Goal: Transaction & Acquisition: Purchase product/service

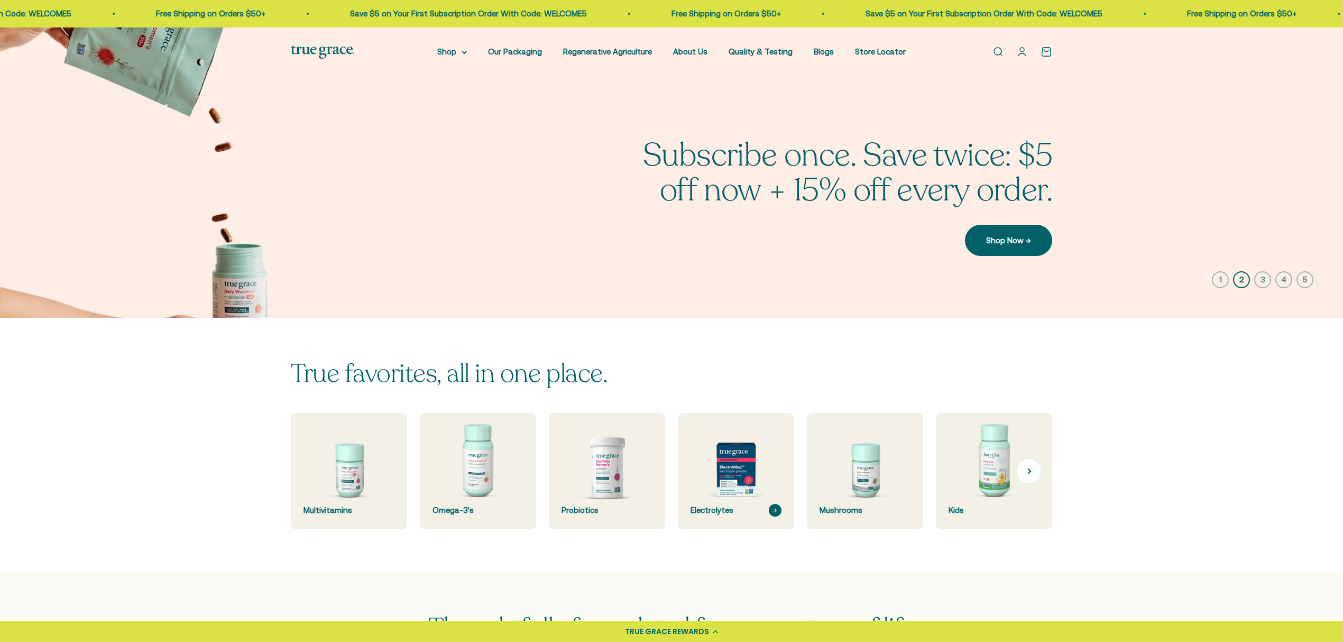
click at [722, 466] on img at bounding box center [735, 471] width 123 height 123
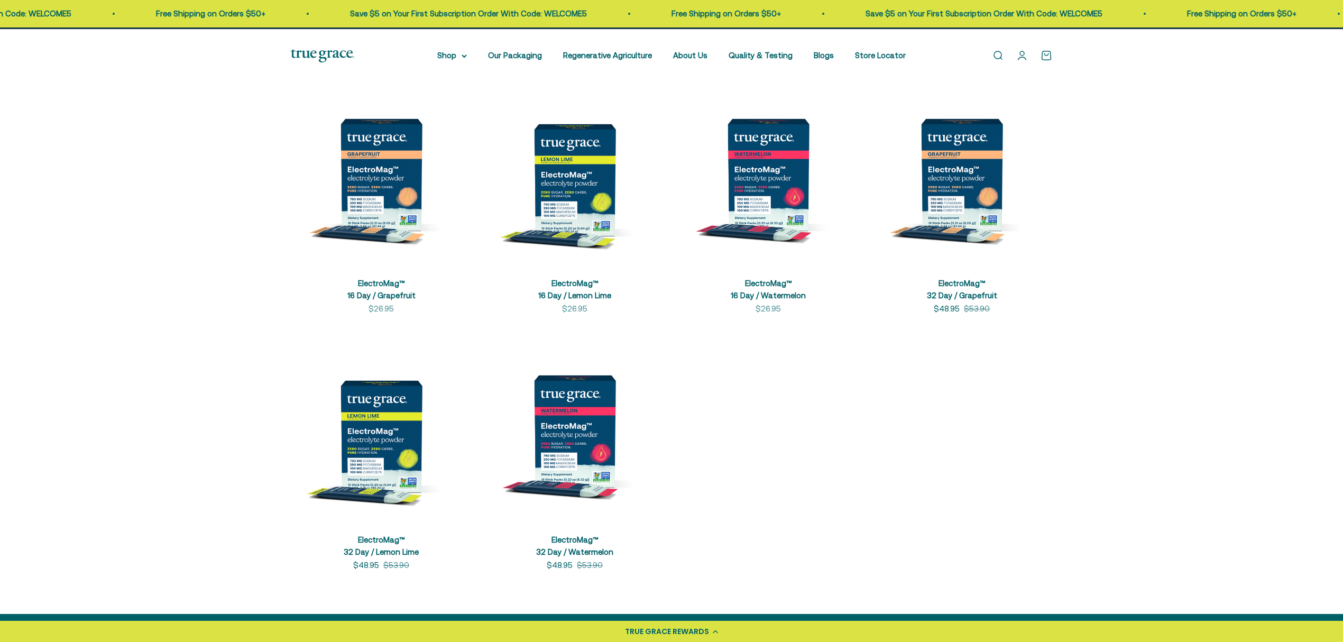
scroll to position [352, 0]
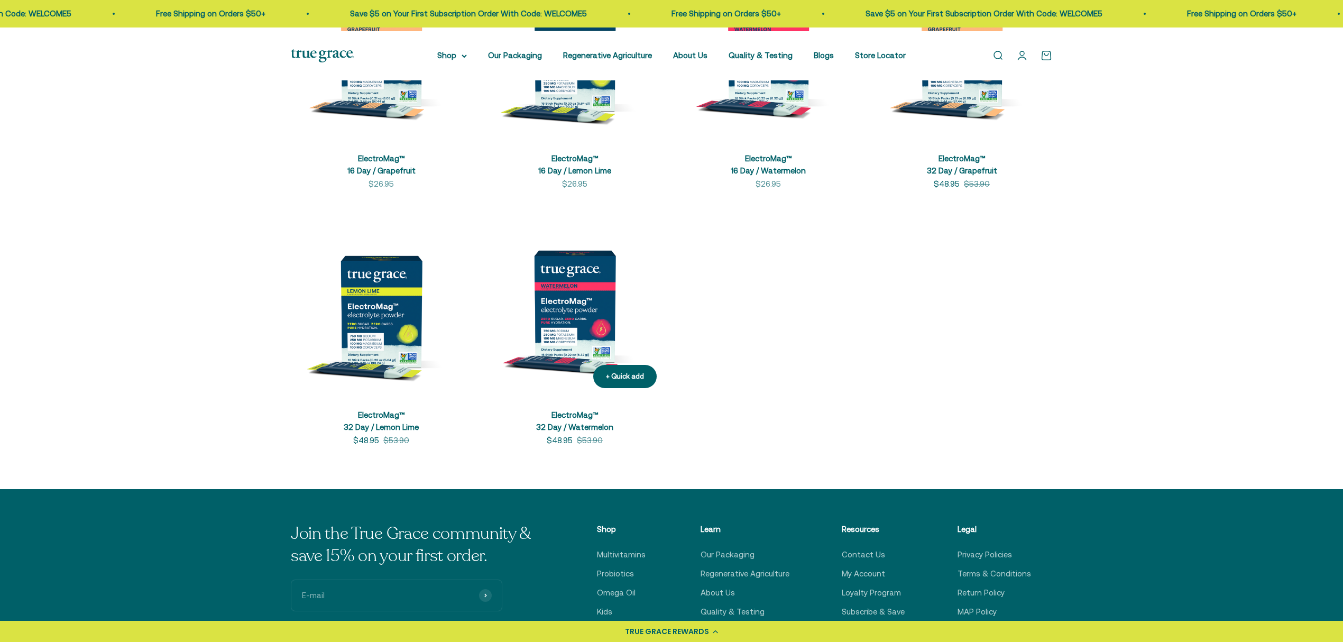
click at [584, 361] on img at bounding box center [574, 306] width 181 height 181
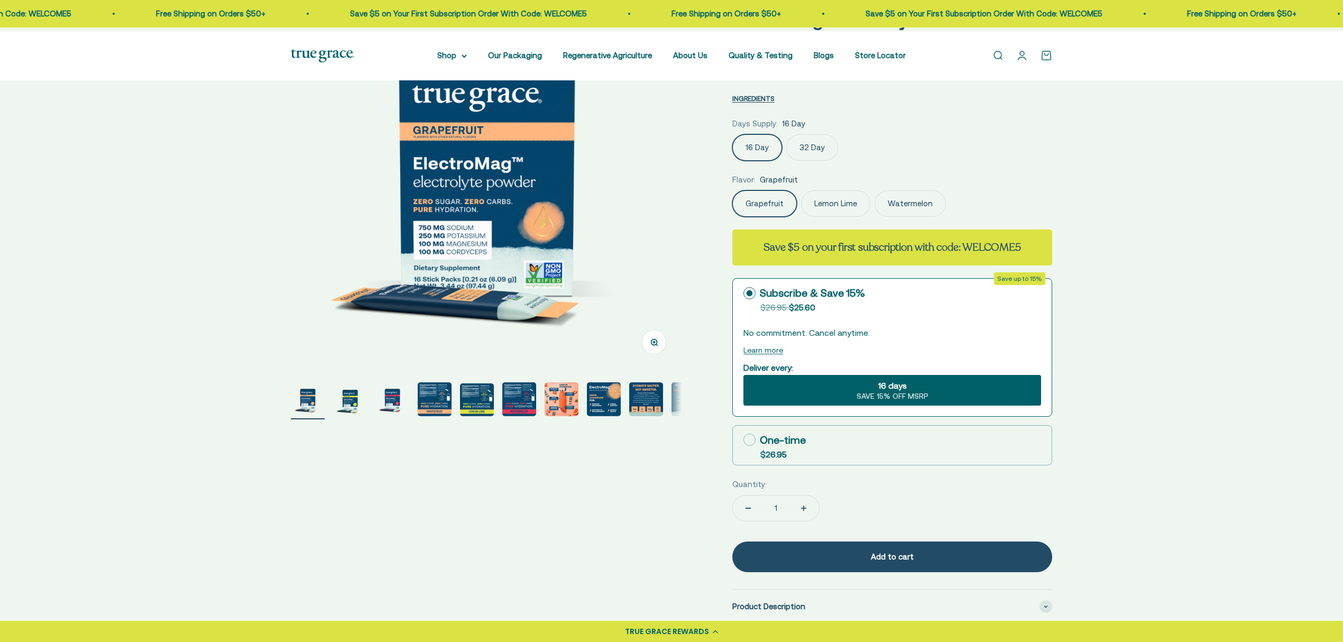
scroll to position [141, 0]
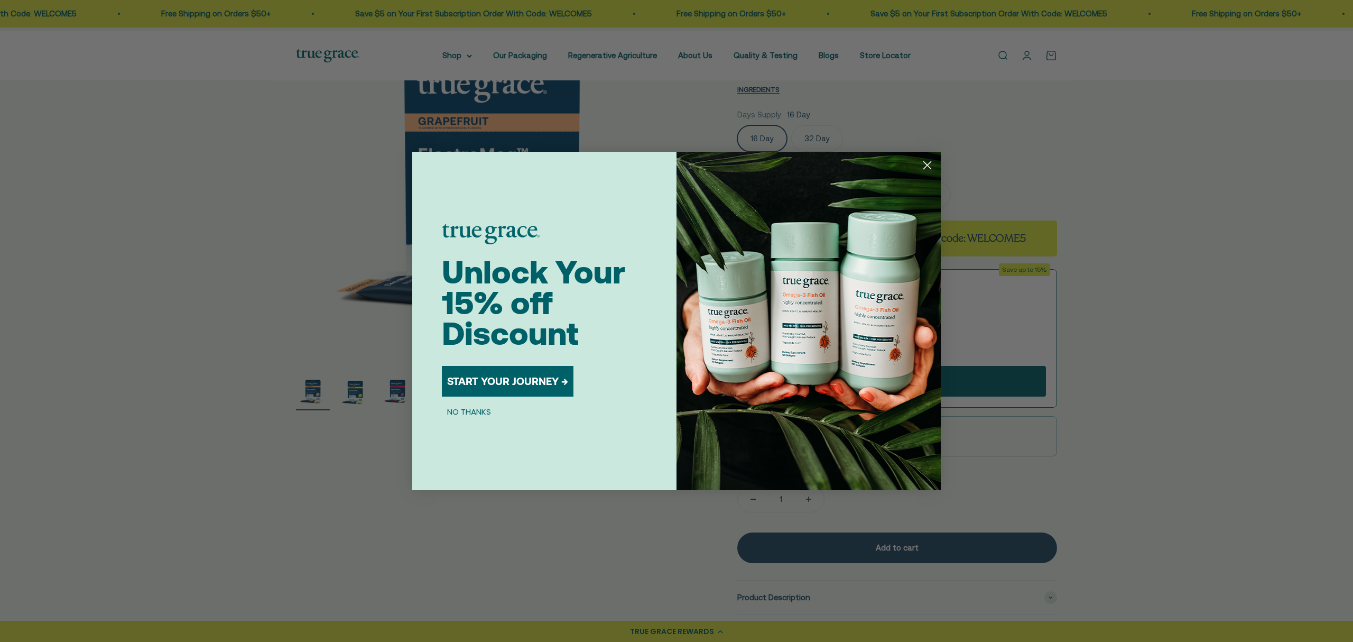
drag, startPoint x: 923, startPoint y: 164, endPoint x: 1143, endPoint y: 338, distance: 280.7
click at [923, 164] on circle "Close dialog" at bounding box center [927, 164] width 17 height 17
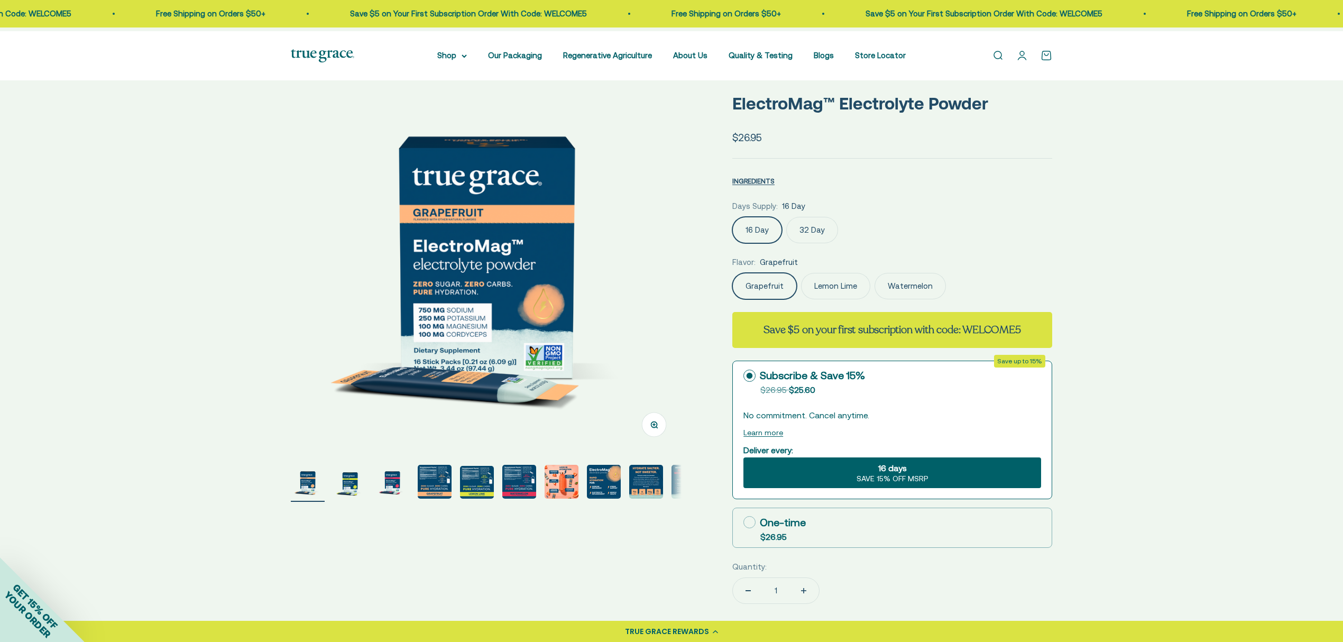
scroll to position [0, 0]
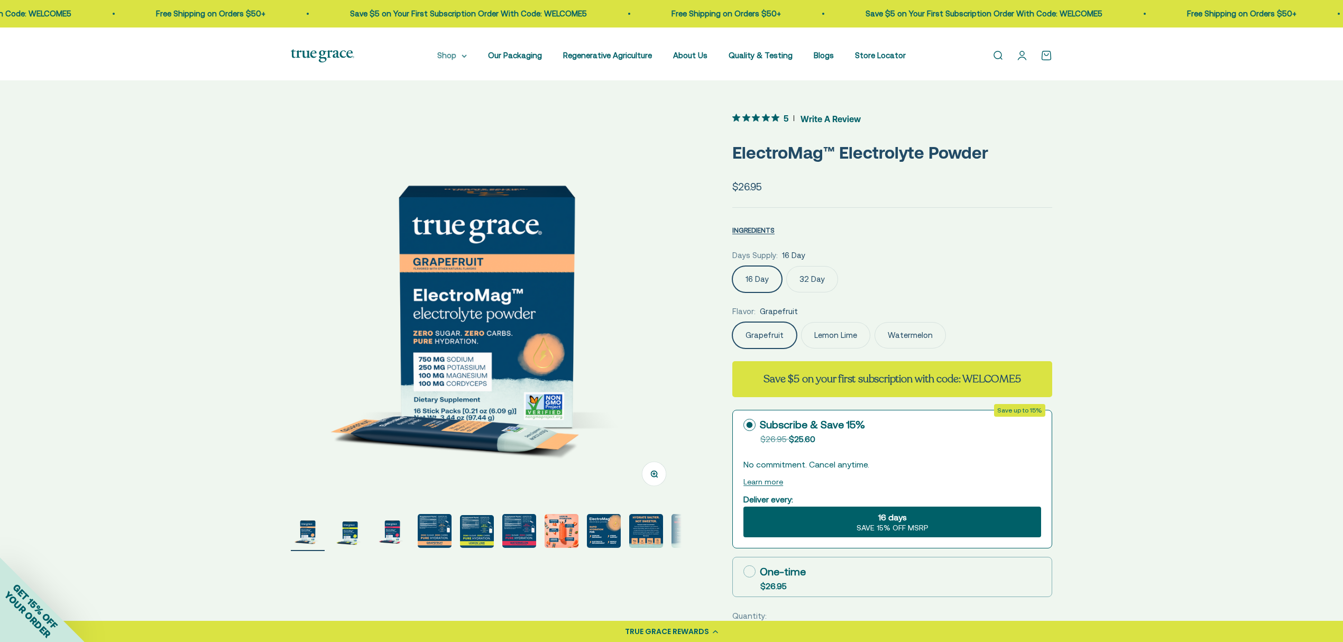
click at [439, 59] on summary "Shop" at bounding box center [452, 55] width 30 height 13
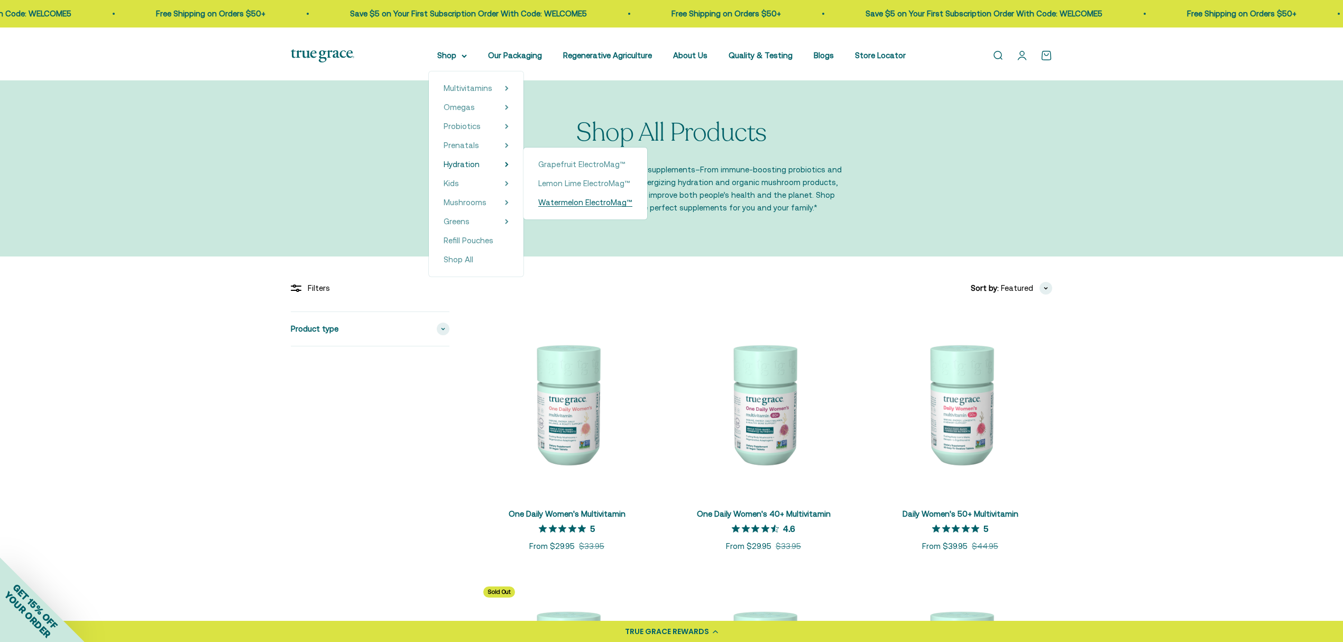
click at [571, 207] on span "Watermelon ElectroMag™" at bounding box center [585, 202] width 94 height 9
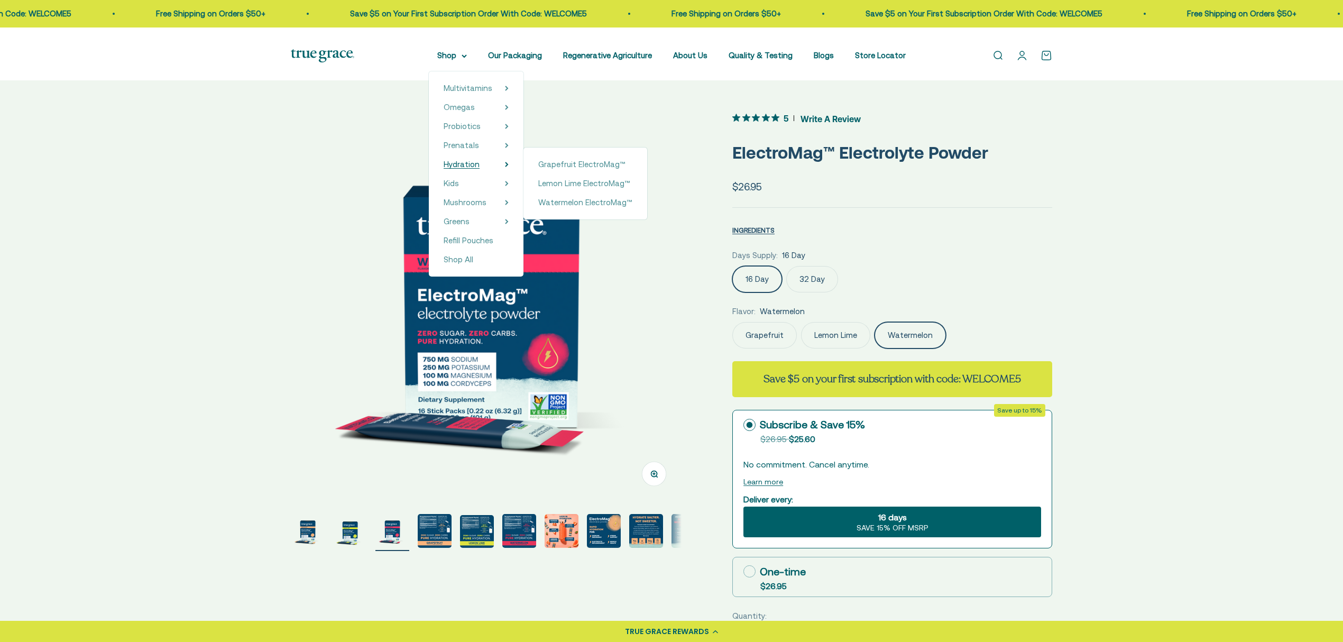
click at [447, 169] on span "Hydration" at bounding box center [462, 164] width 36 height 9
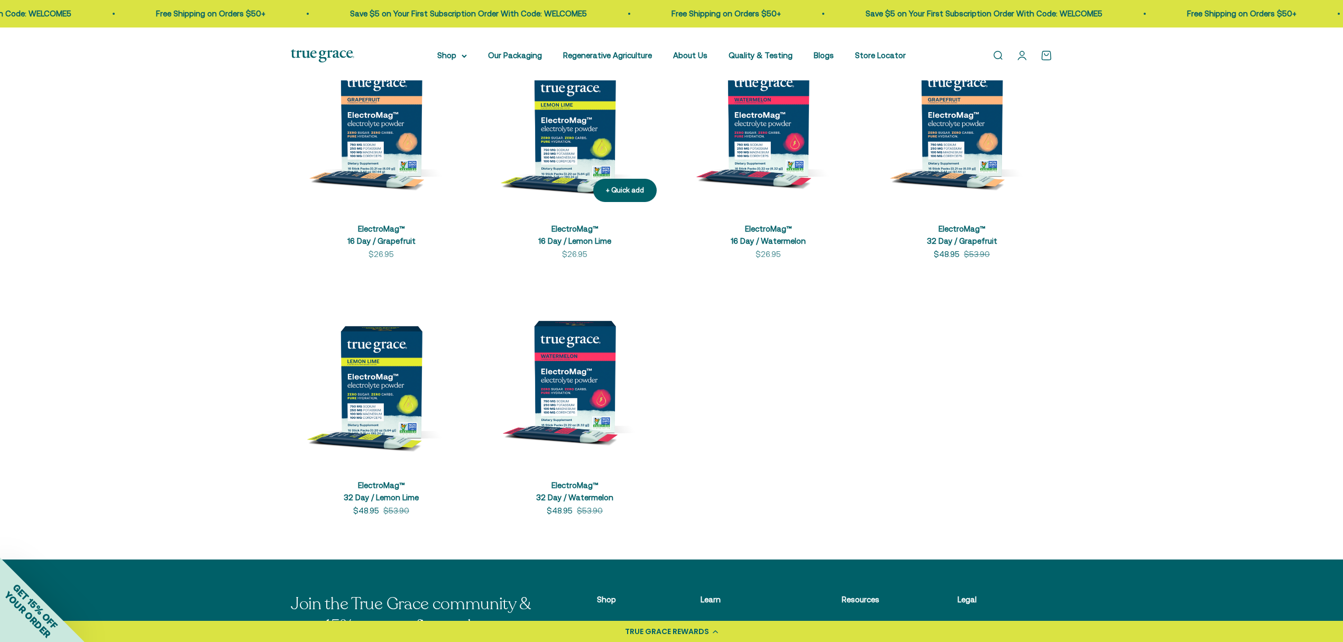
drag, startPoint x: 565, startPoint y: 165, endPoint x: 624, endPoint y: 191, distance: 64.4
click at [566, 165] on img at bounding box center [574, 120] width 181 height 181
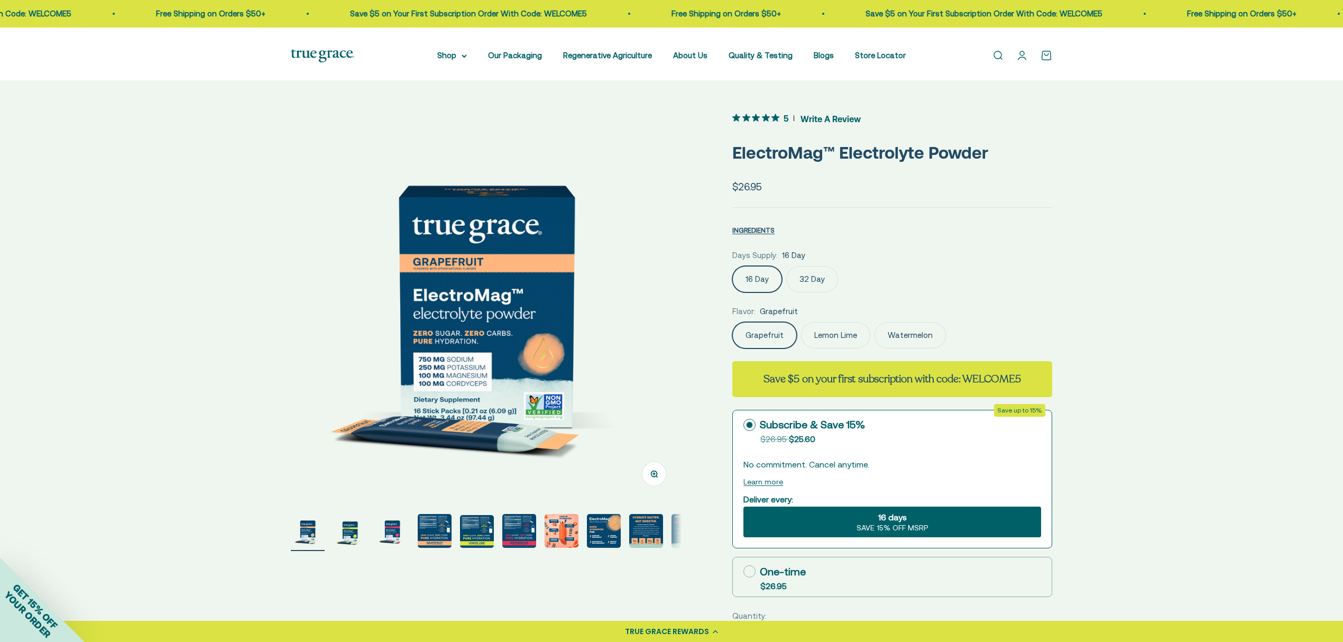
scroll to position [141, 0]
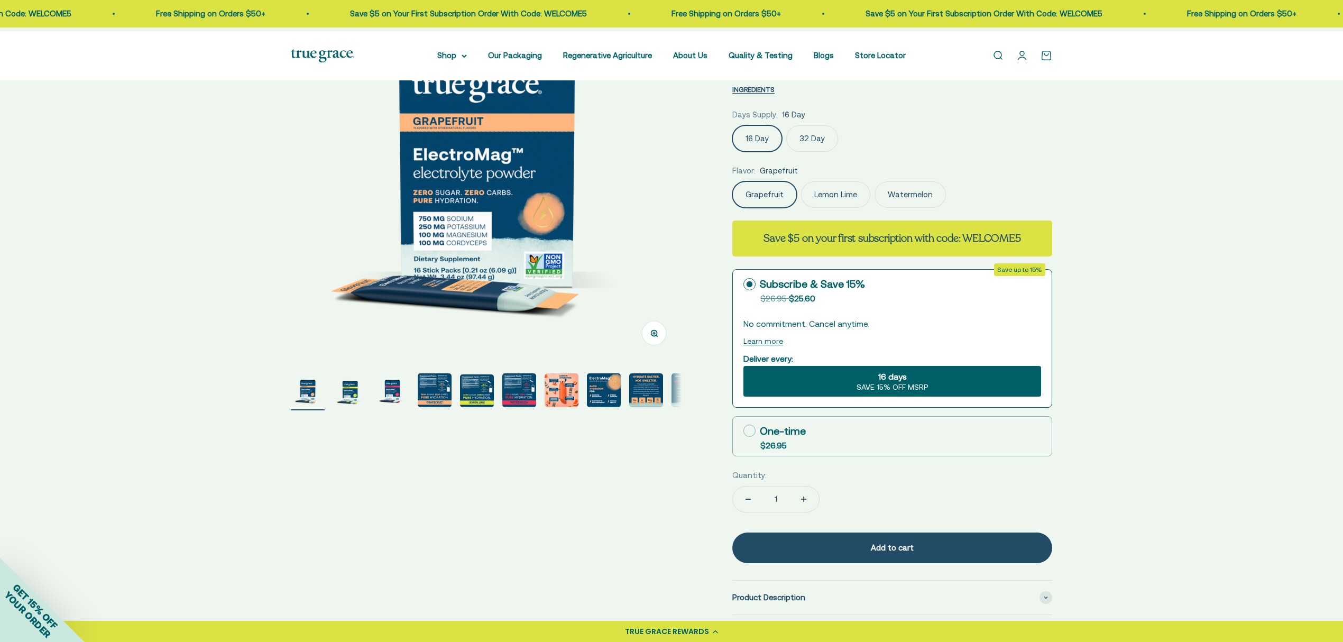
click at [821, 152] on label "32 Day" at bounding box center [812, 138] width 52 height 26
click at [732, 125] on input "32 Day" at bounding box center [732, 125] width 1 height 1
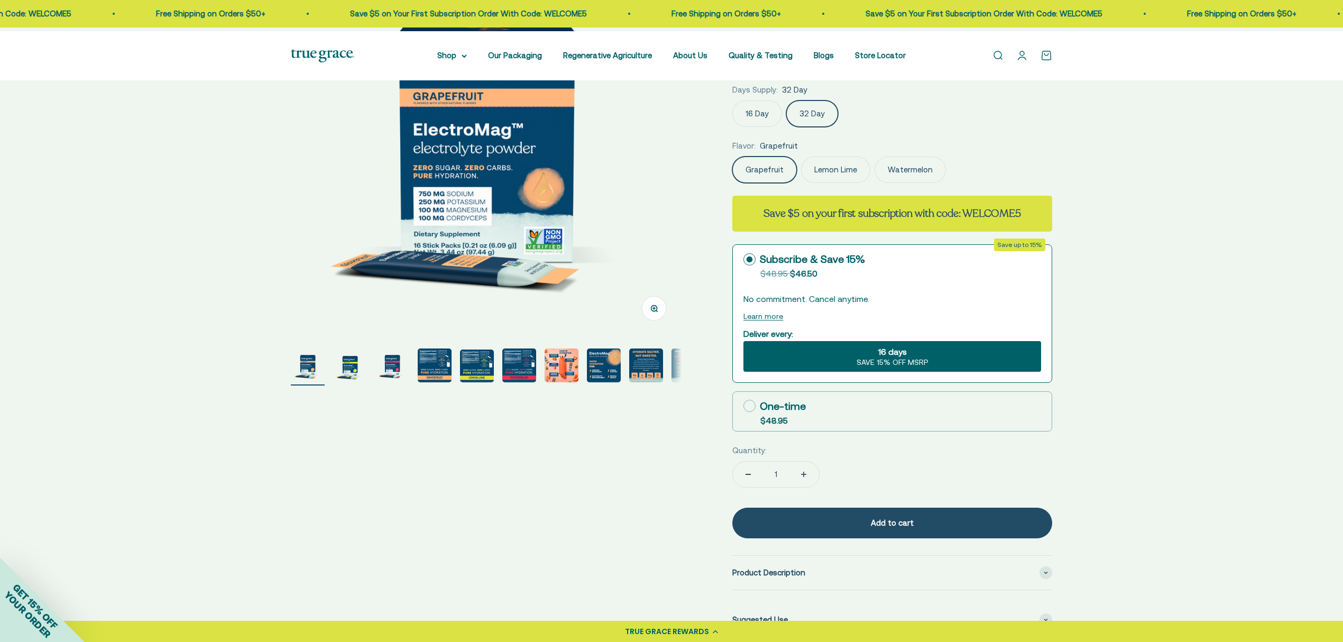
scroll to position [141, 0]
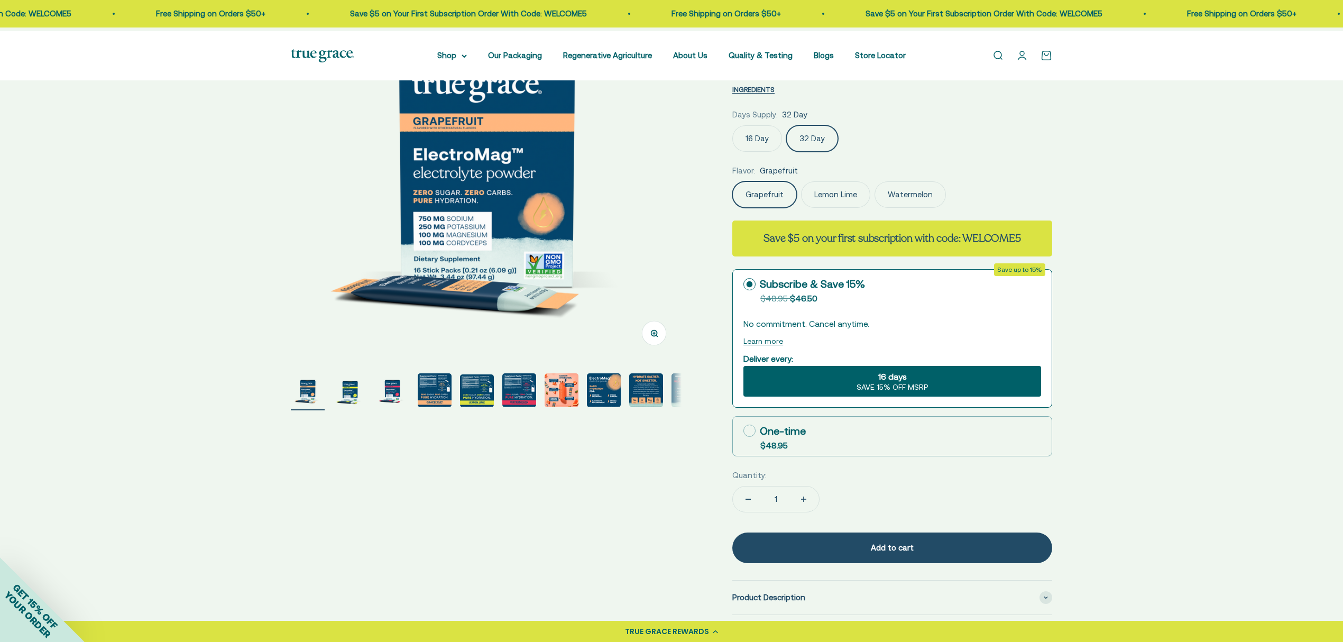
click at [755, 152] on label "16 Day" at bounding box center [757, 138] width 50 height 26
click at [732, 125] on input "16 Day" at bounding box center [732, 125] width 1 height 1
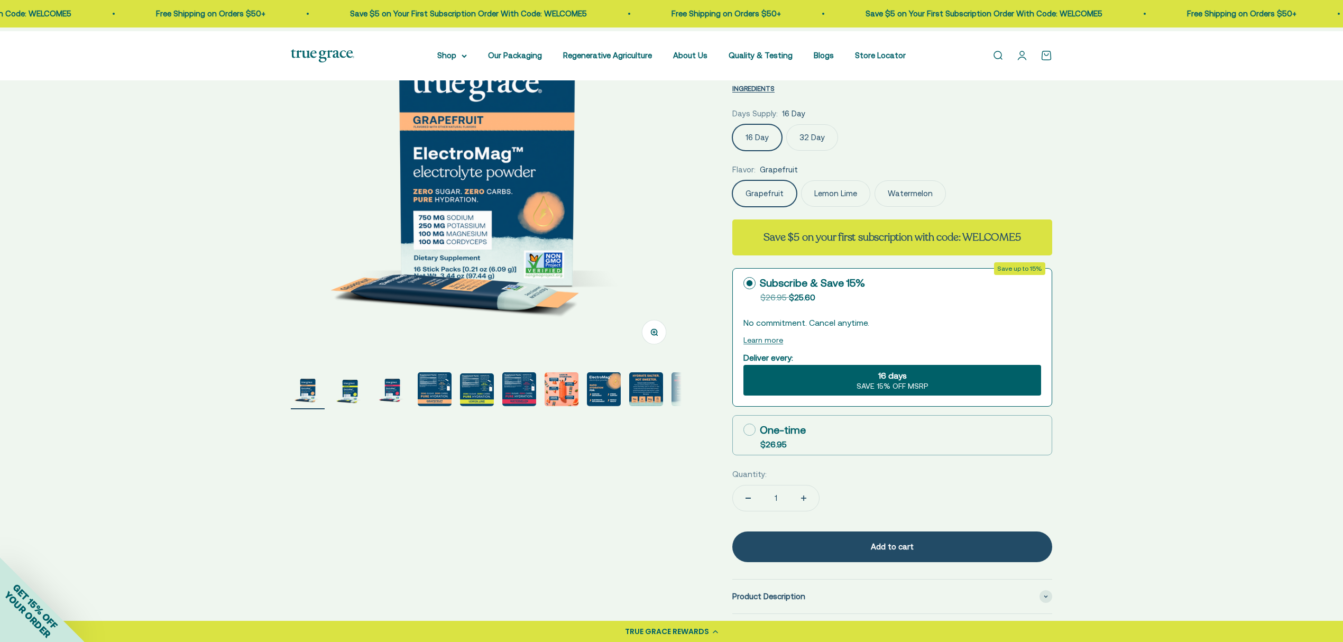
scroll to position [141, 0]
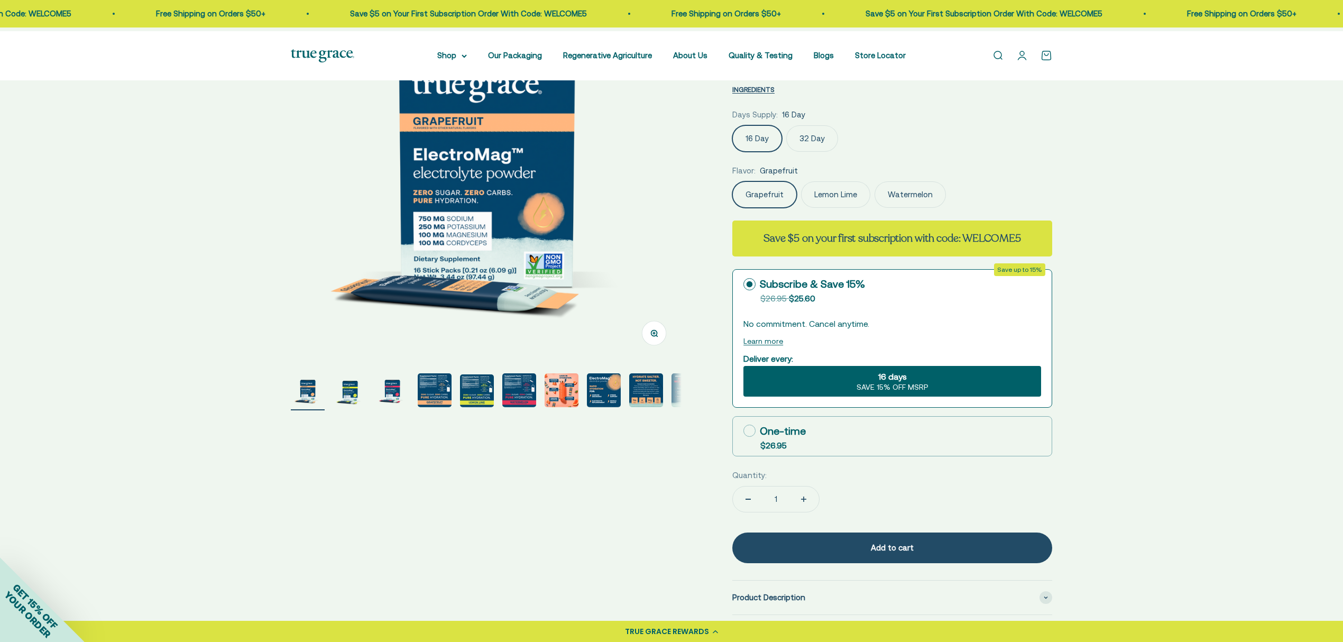
click at [872, 396] on div "16 days SAVE 15% OFF MSRP" at bounding box center [892, 381] width 298 height 31
click at [743, 366] on input "16 days SAVE 15% OFF MSRP" at bounding box center [743, 365] width 1 height 1
click at [879, 396] on div "16 days SAVE 15% OFF MSRP" at bounding box center [892, 381] width 298 height 31
click at [743, 366] on input "16 days SAVE 15% OFF MSRP" at bounding box center [743, 365] width 1 height 1
click at [860, 396] on div "16 days SAVE 15% OFF MSRP" at bounding box center [892, 381] width 298 height 31
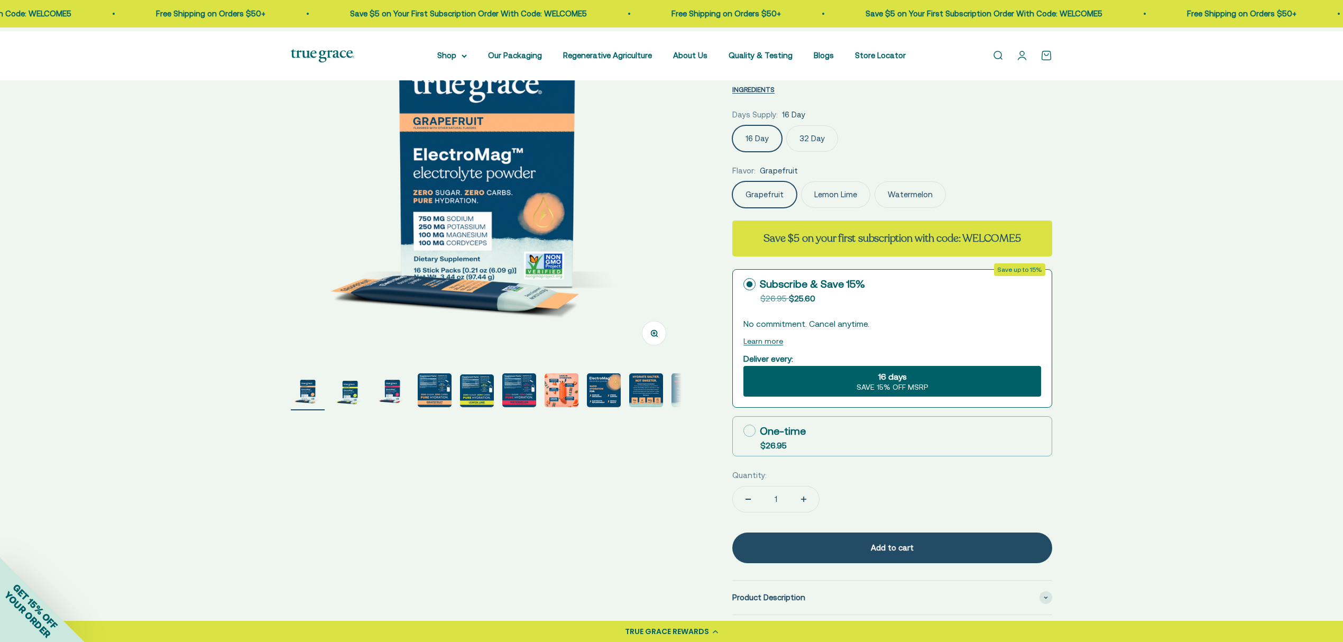
click at [743, 366] on input "16 days SAVE 15% OFF MSRP" at bounding box center [743, 365] width 1 height 1
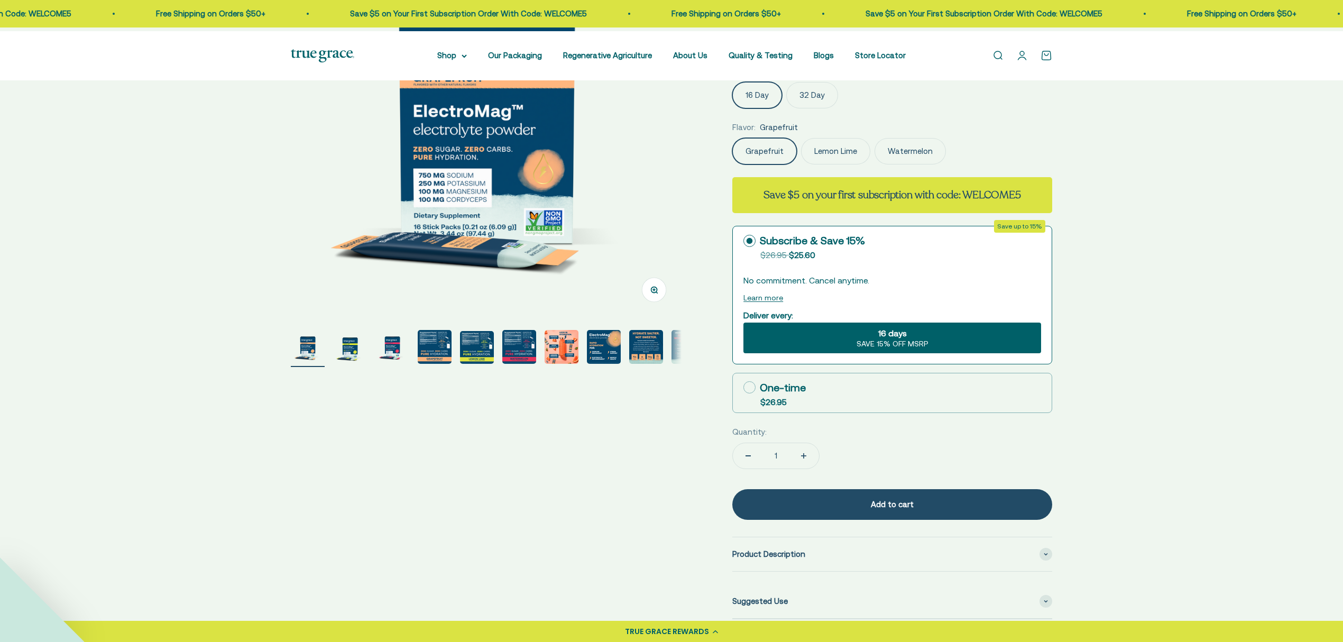
click at [874, 353] on div "16 days SAVE 15% OFF MSRP" at bounding box center [892, 337] width 298 height 31
click at [743, 322] on input "16 days SAVE 15% OFF MSRP" at bounding box center [743, 322] width 1 height 1
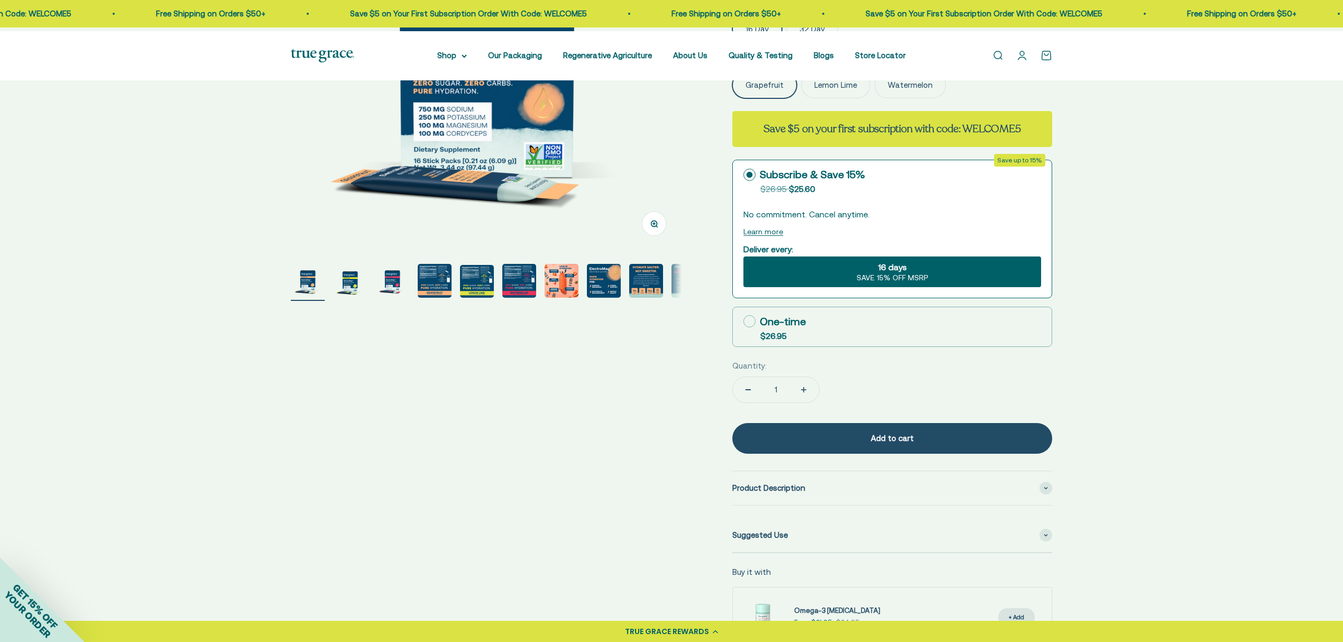
scroll to position [282, 0]
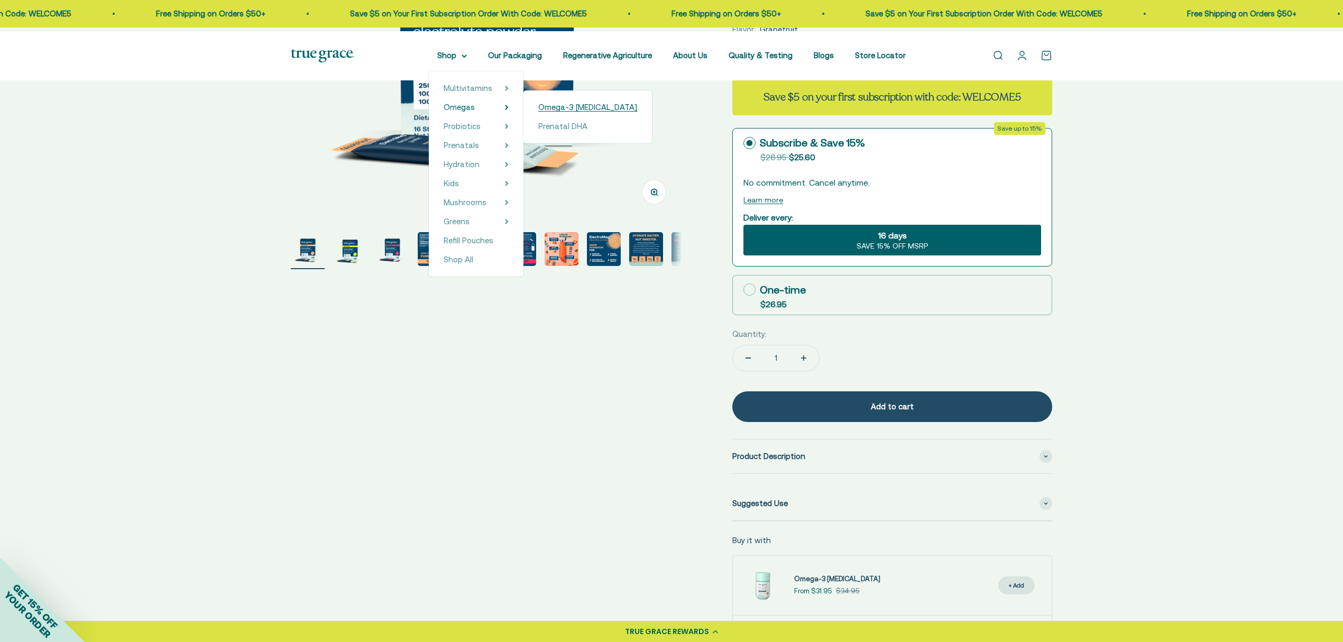
click at [548, 112] on span "Omega-3 [MEDICAL_DATA]" at bounding box center [587, 107] width 99 height 9
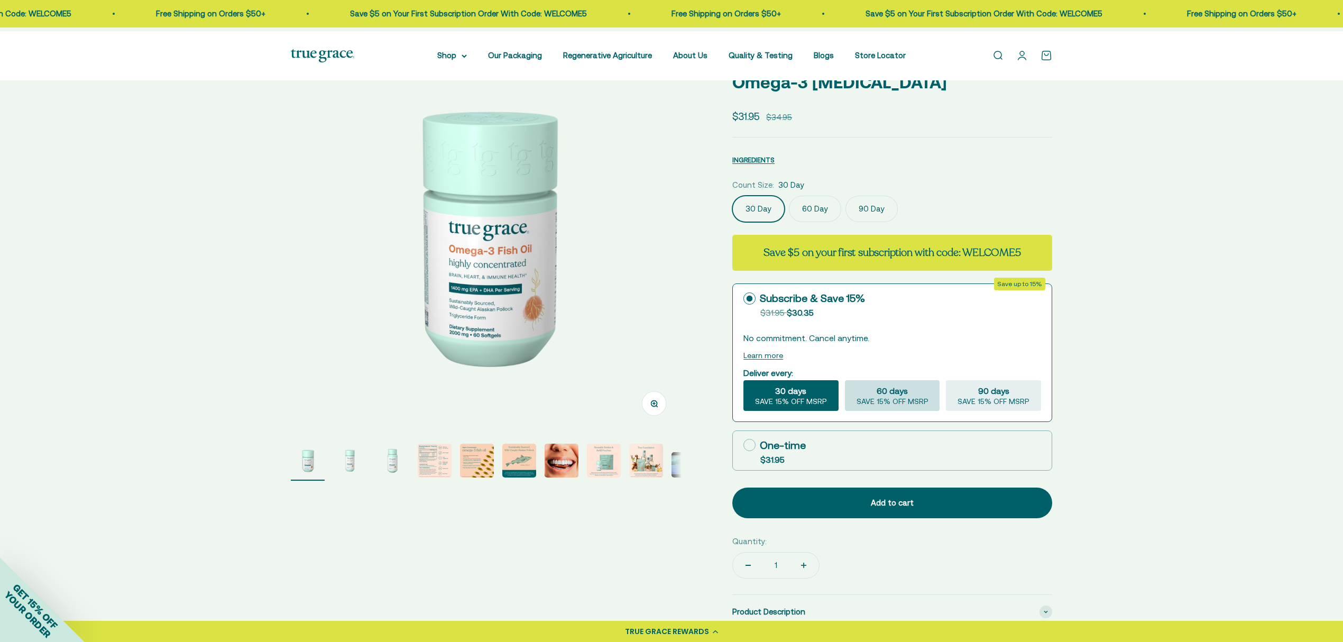
click at [893, 397] on span "60 days" at bounding box center [891, 390] width 31 height 13
click at [845, 380] on input "60 days SAVE 15% OFF MSRP" at bounding box center [844, 380] width 1 height 1
radio input "true"
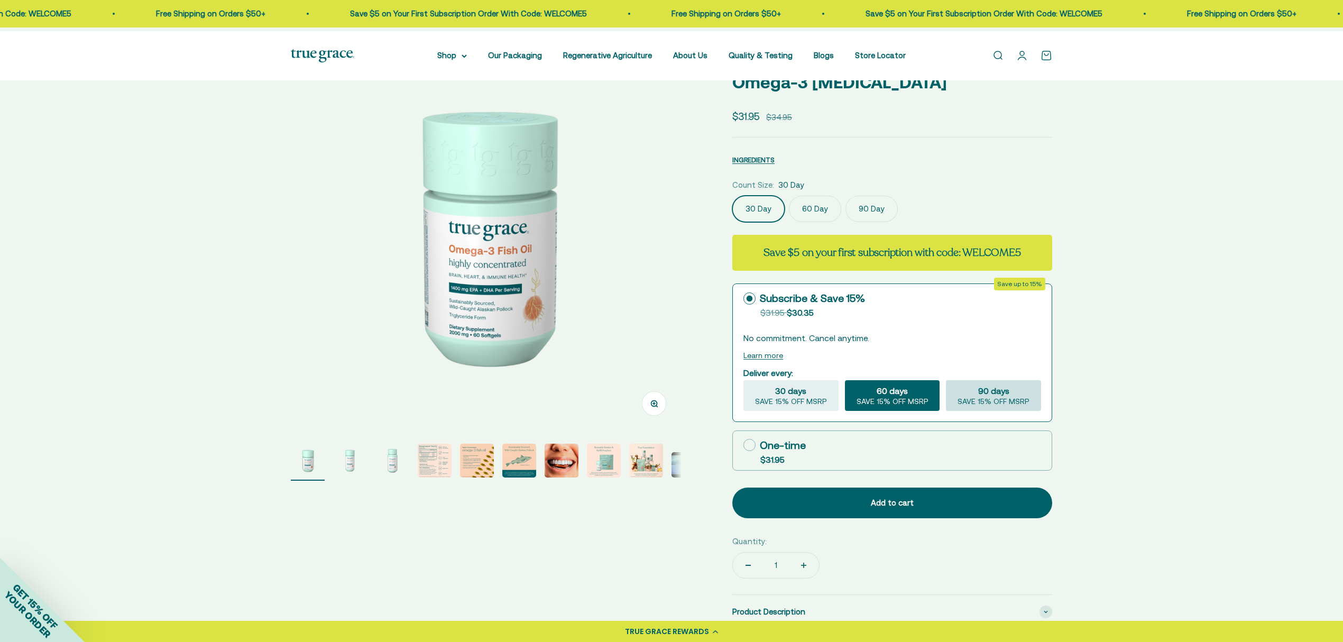
click at [994, 397] on span "90 days" at bounding box center [993, 390] width 31 height 13
click at [946, 380] on input "90 days SAVE 15% OFF MSRP" at bounding box center [945, 380] width 1 height 1
radio input "true"
click at [906, 407] on span "SAVE 15% OFF MSRP" at bounding box center [892, 402] width 72 height 10
click at [845, 380] on input "60 days SAVE 15% OFF MSRP" at bounding box center [844, 380] width 1 height 1
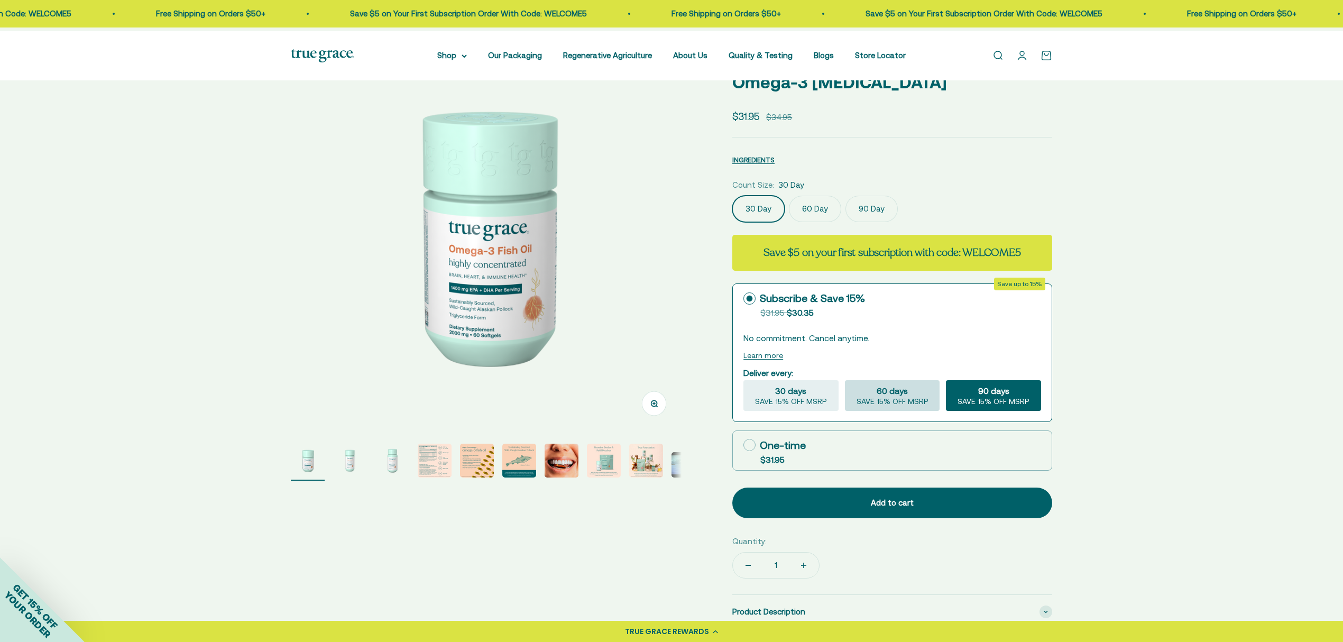
radio input "true"
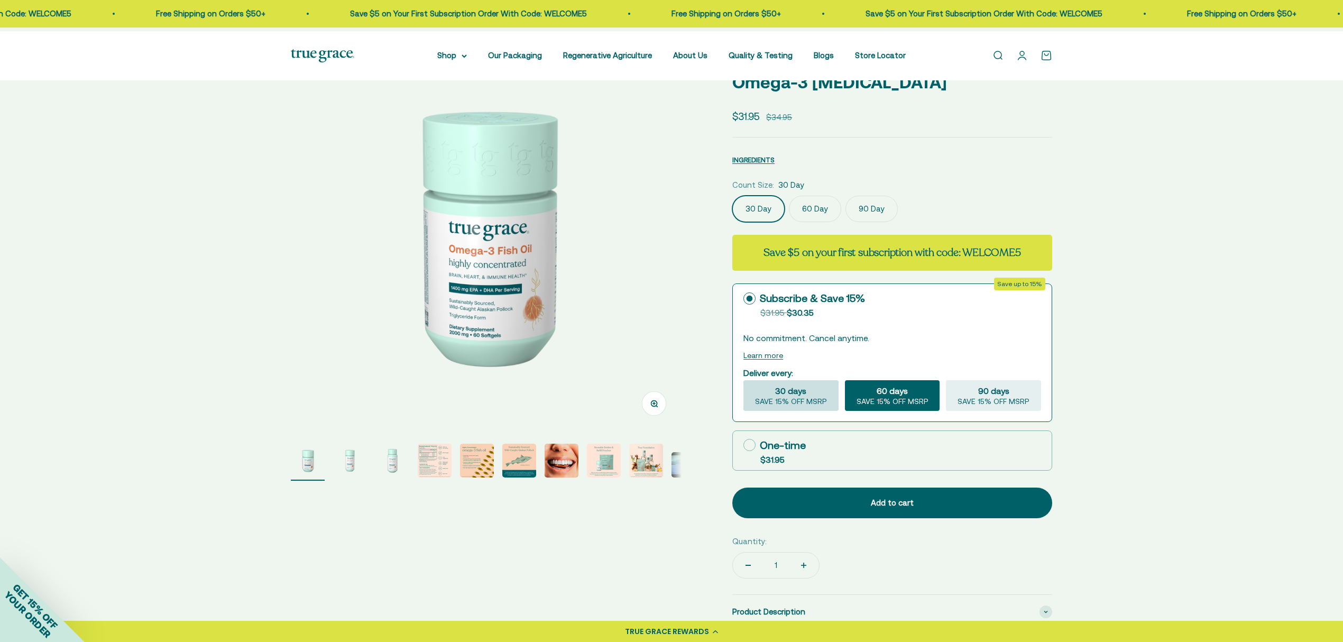
click at [791, 397] on span "30 days" at bounding box center [790, 390] width 31 height 13
click at [743, 380] on input "30 days SAVE 15% OFF MSRP" at bounding box center [743, 380] width 1 height 1
radio input "true"
click at [867, 411] on div "60 days SAVE 15% OFF MSRP" at bounding box center [892, 395] width 95 height 31
click at [845, 380] on input "60 days SAVE 15% OFF MSRP" at bounding box center [844, 380] width 1 height 1
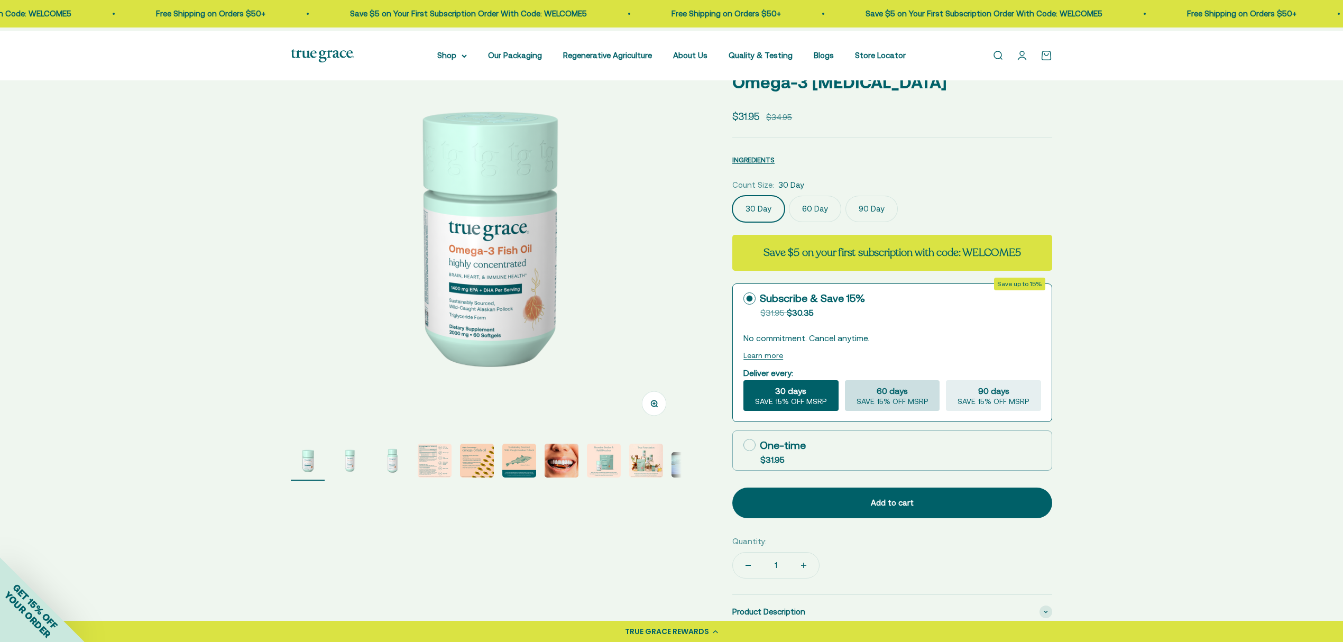
radio input "true"
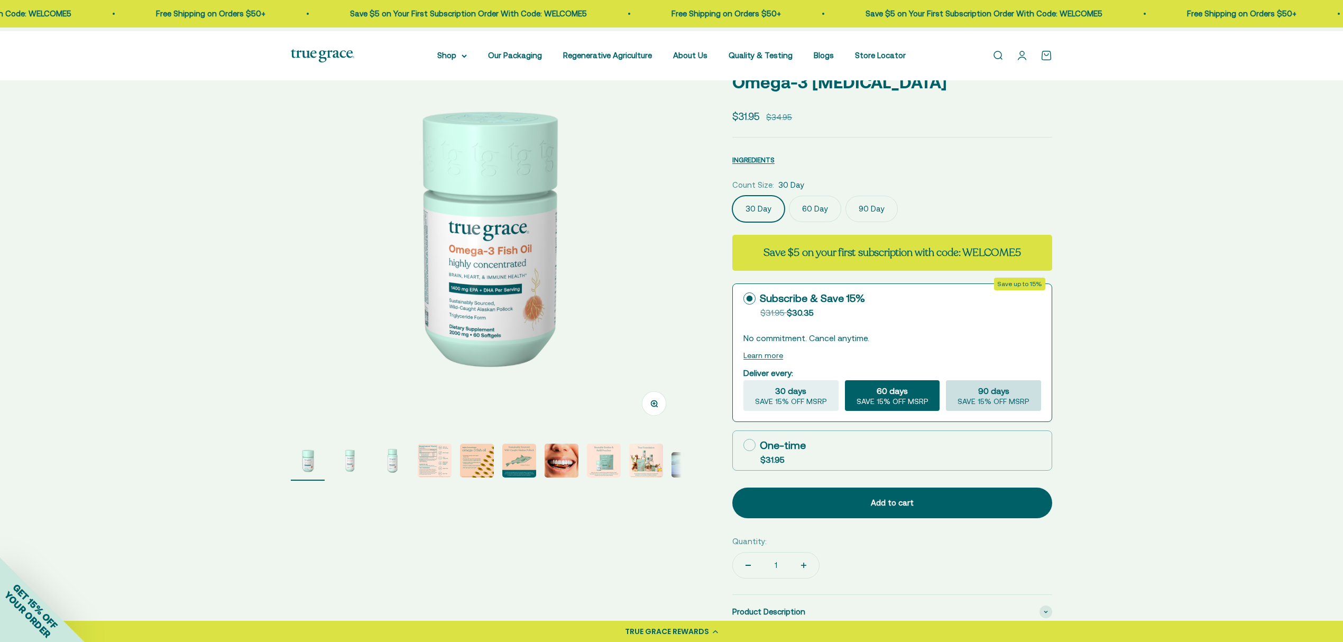
click at [985, 407] on span "SAVE 15% OFF MSRP" at bounding box center [993, 402] width 72 height 10
click at [946, 380] on input "90 days SAVE 15% OFF MSRP" at bounding box center [945, 380] width 1 height 1
radio input "true"
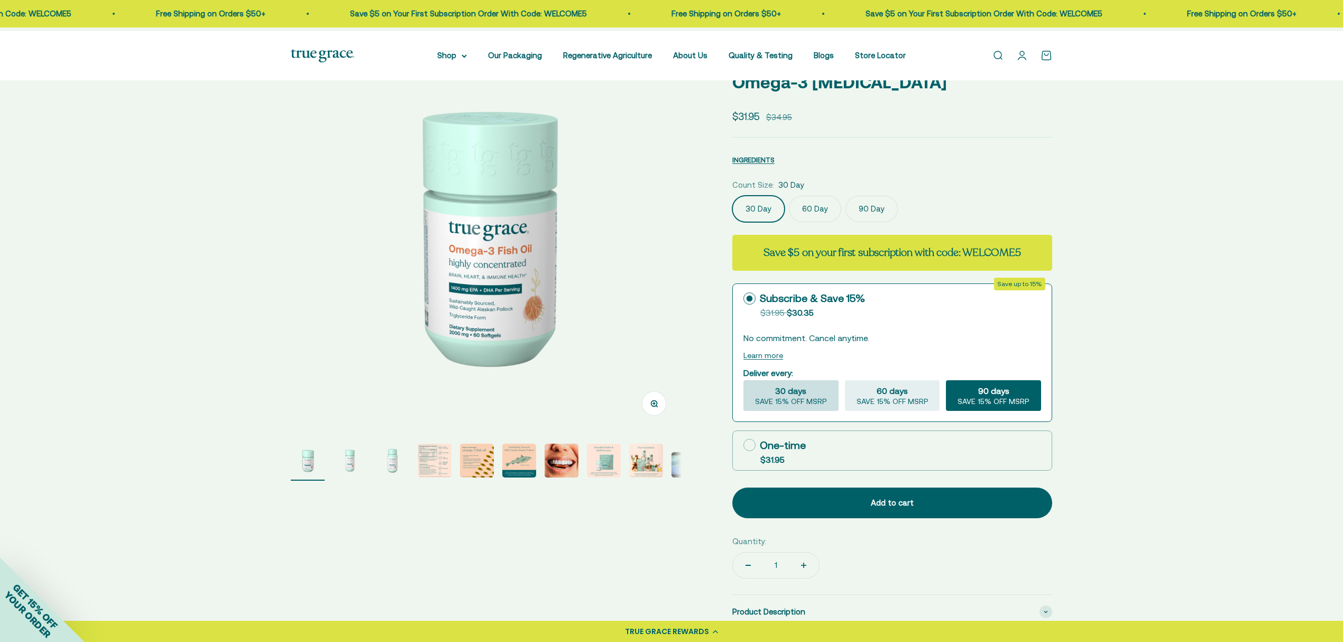
click at [774, 407] on span "SAVE 15% OFF MSRP" at bounding box center [791, 402] width 72 height 10
click at [743, 380] on input "30 days SAVE 15% OFF MSRP" at bounding box center [743, 380] width 1 height 1
radio input "true"
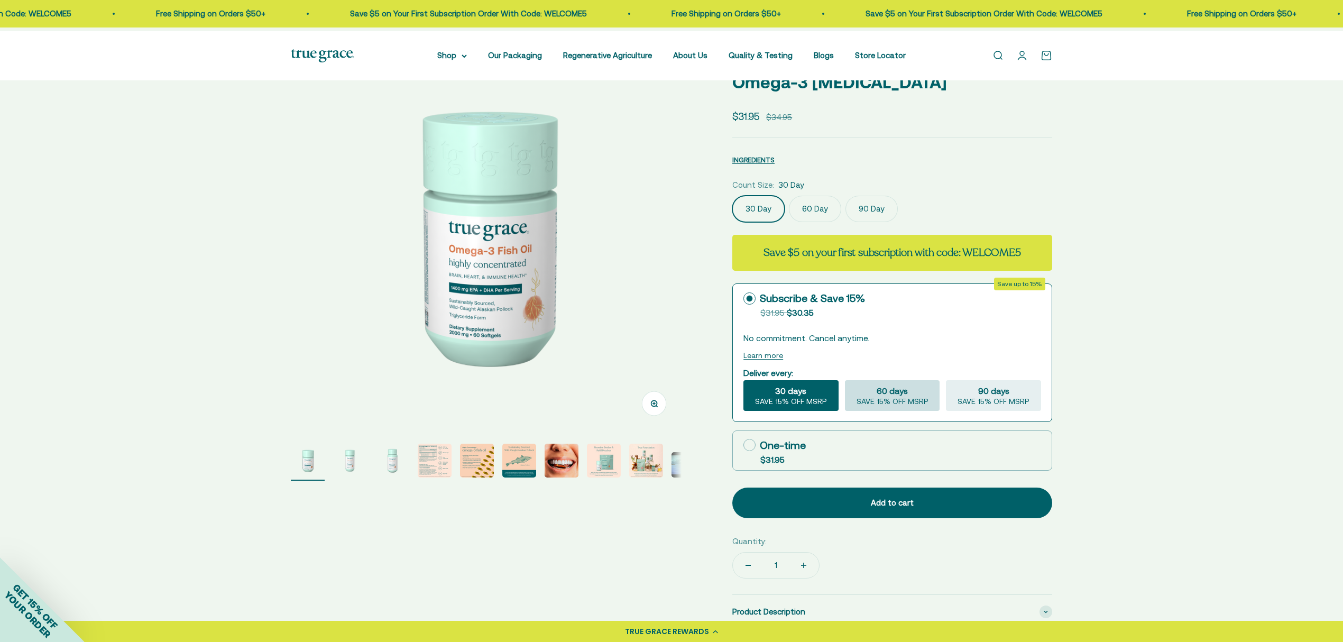
click at [861, 407] on span "SAVE 15% OFF MSRP" at bounding box center [892, 402] width 72 height 10
click at [845, 380] on input "60 days SAVE 15% OFF MSRP" at bounding box center [844, 380] width 1 height 1
radio input "true"
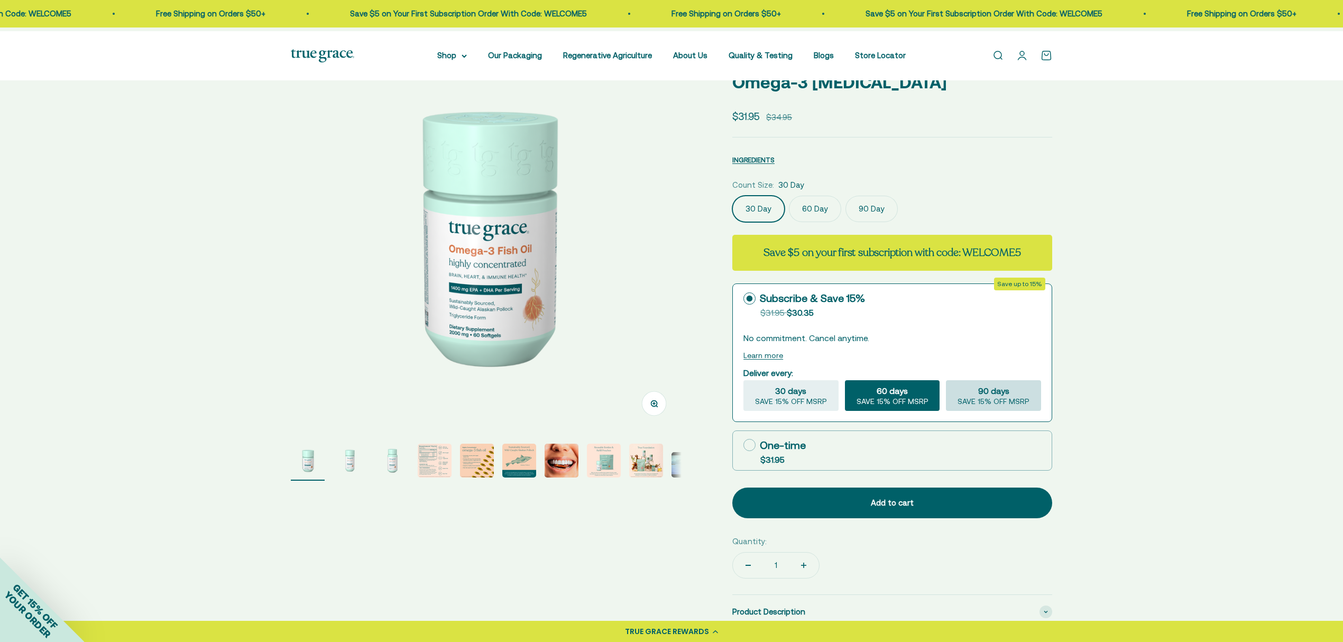
click at [953, 411] on div "90 days SAVE 15% OFF MSRP" at bounding box center [993, 395] width 95 height 31
click at [946, 380] on input "90 days SAVE 15% OFF MSRP" at bounding box center [945, 380] width 1 height 1
radio input "true"
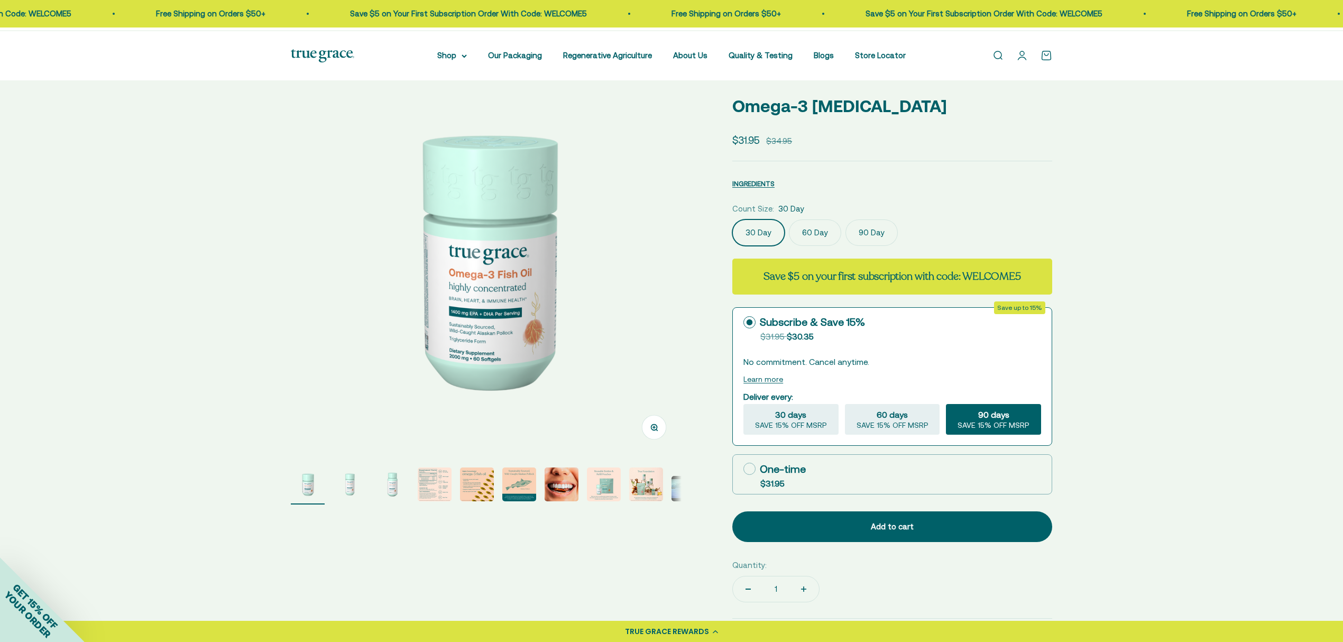
scroll to position [141, 0]
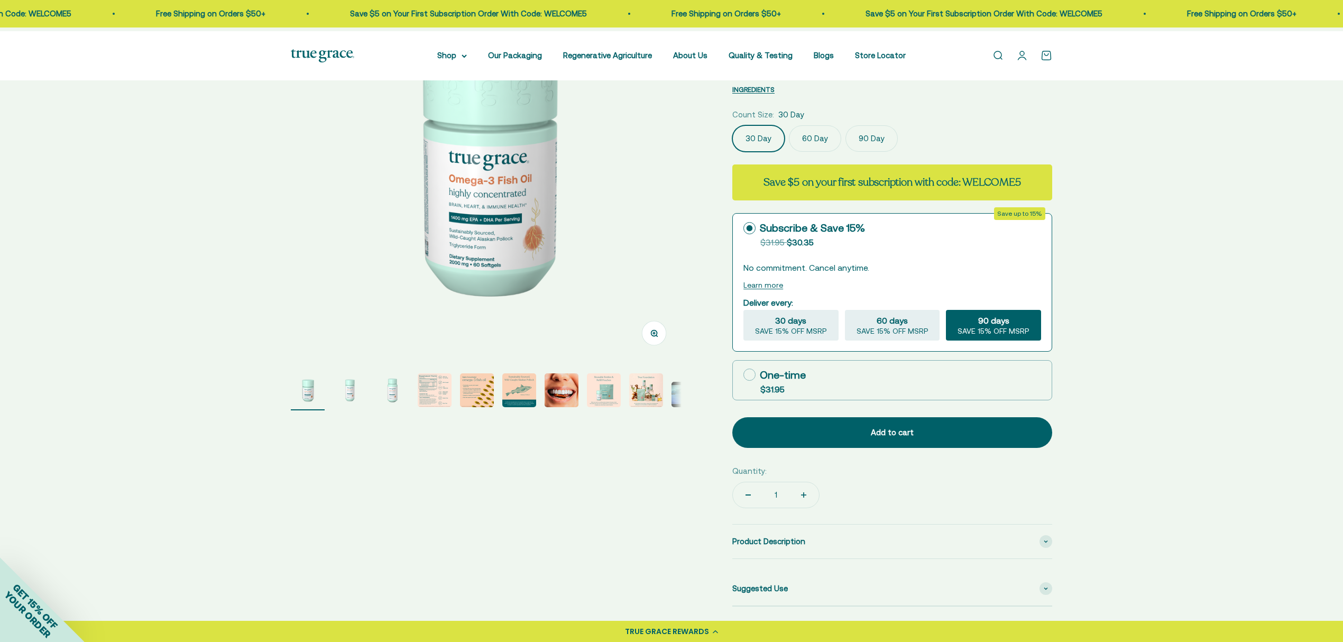
click at [750, 381] on icon at bounding box center [749, 374] width 12 height 12
click at [743, 375] on input "One-time $31.95" at bounding box center [743, 374] width 1 height 1
radio input "true"
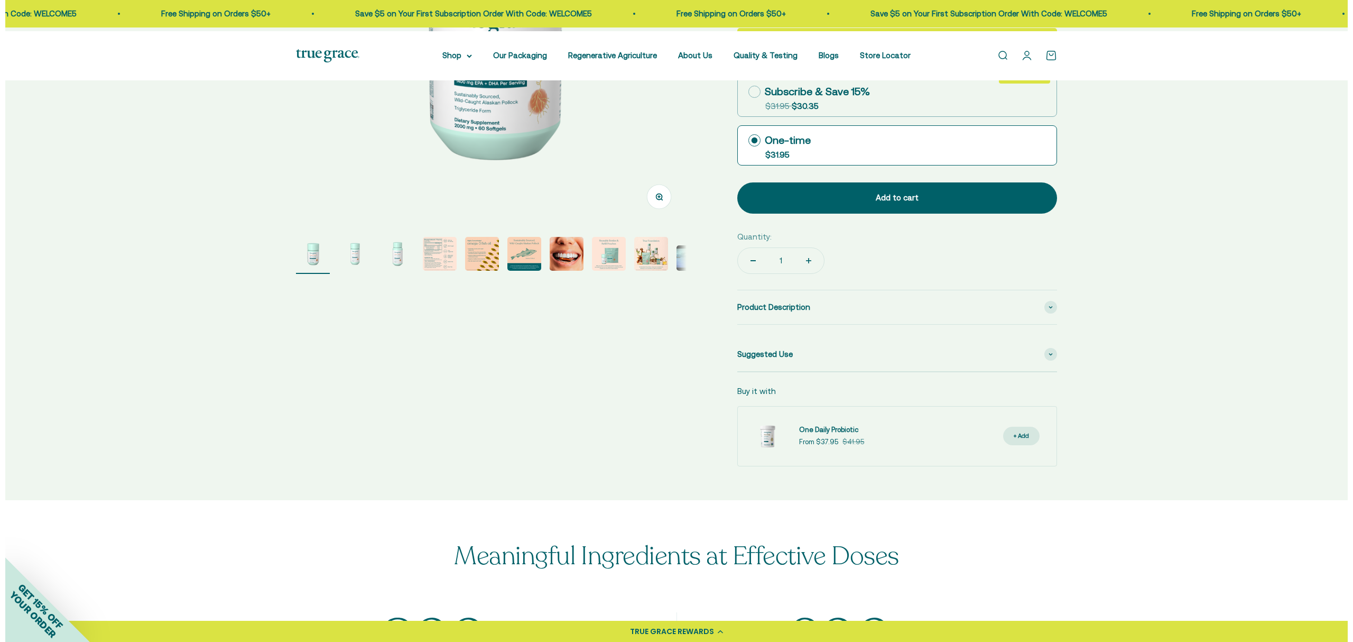
scroll to position [282, 0]
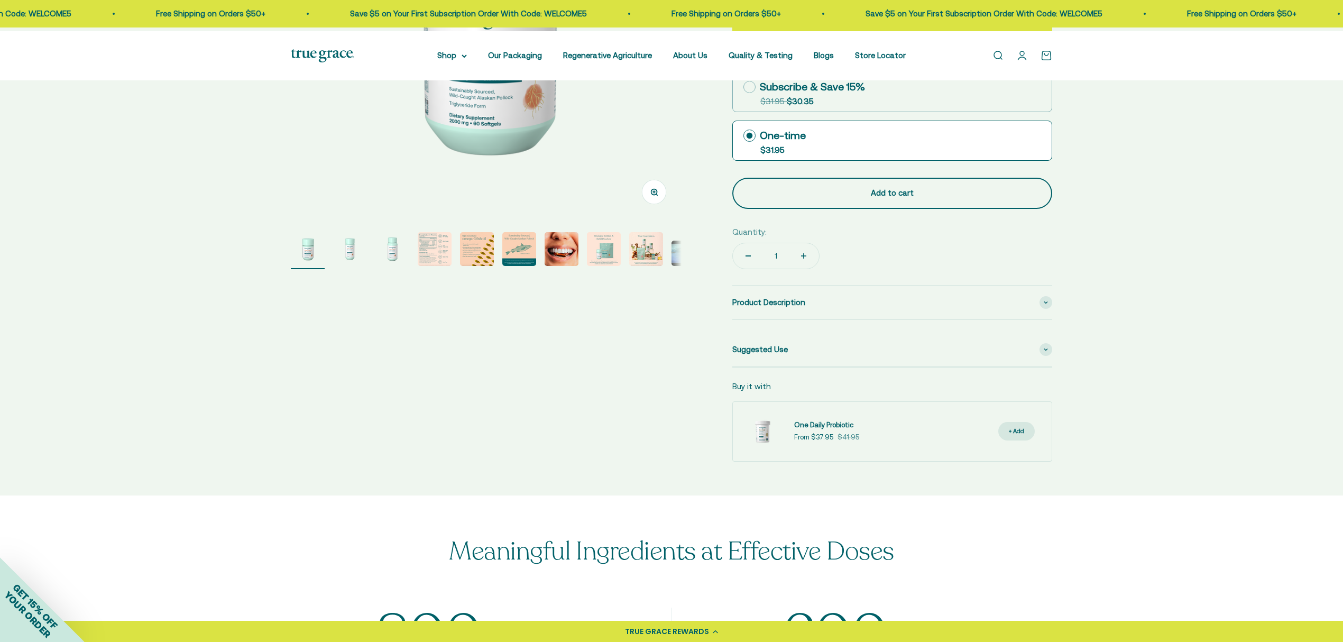
click at [920, 199] on div "Add to cart" at bounding box center [892, 193] width 278 height 13
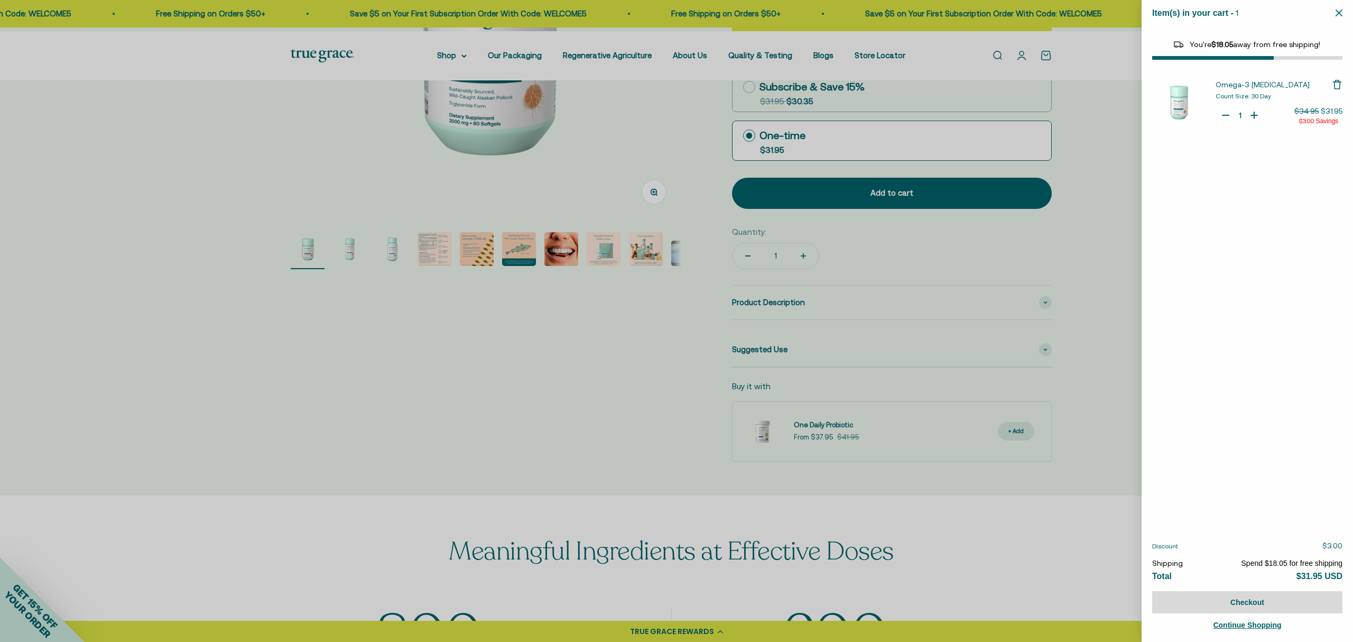
select select "44878157185238"
select select "44882806636758"
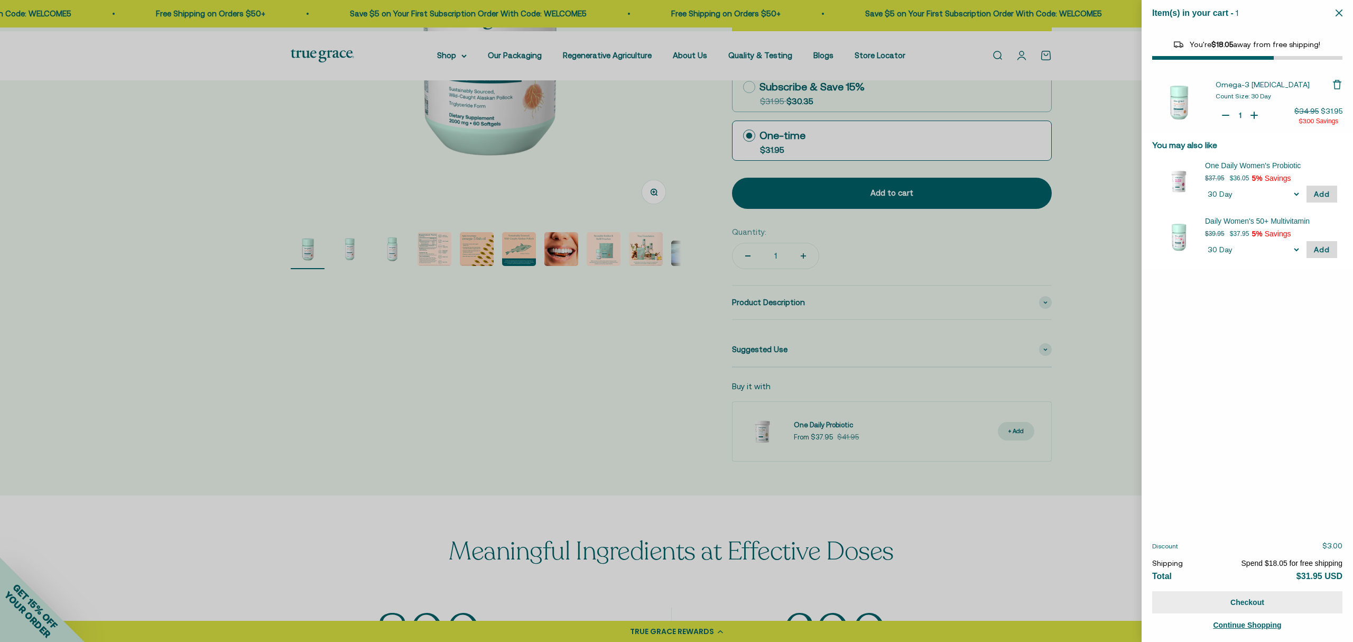
click at [1236, 593] on button "Checkout" at bounding box center [1247, 602] width 190 height 22
